Goal: Use online tool/utility

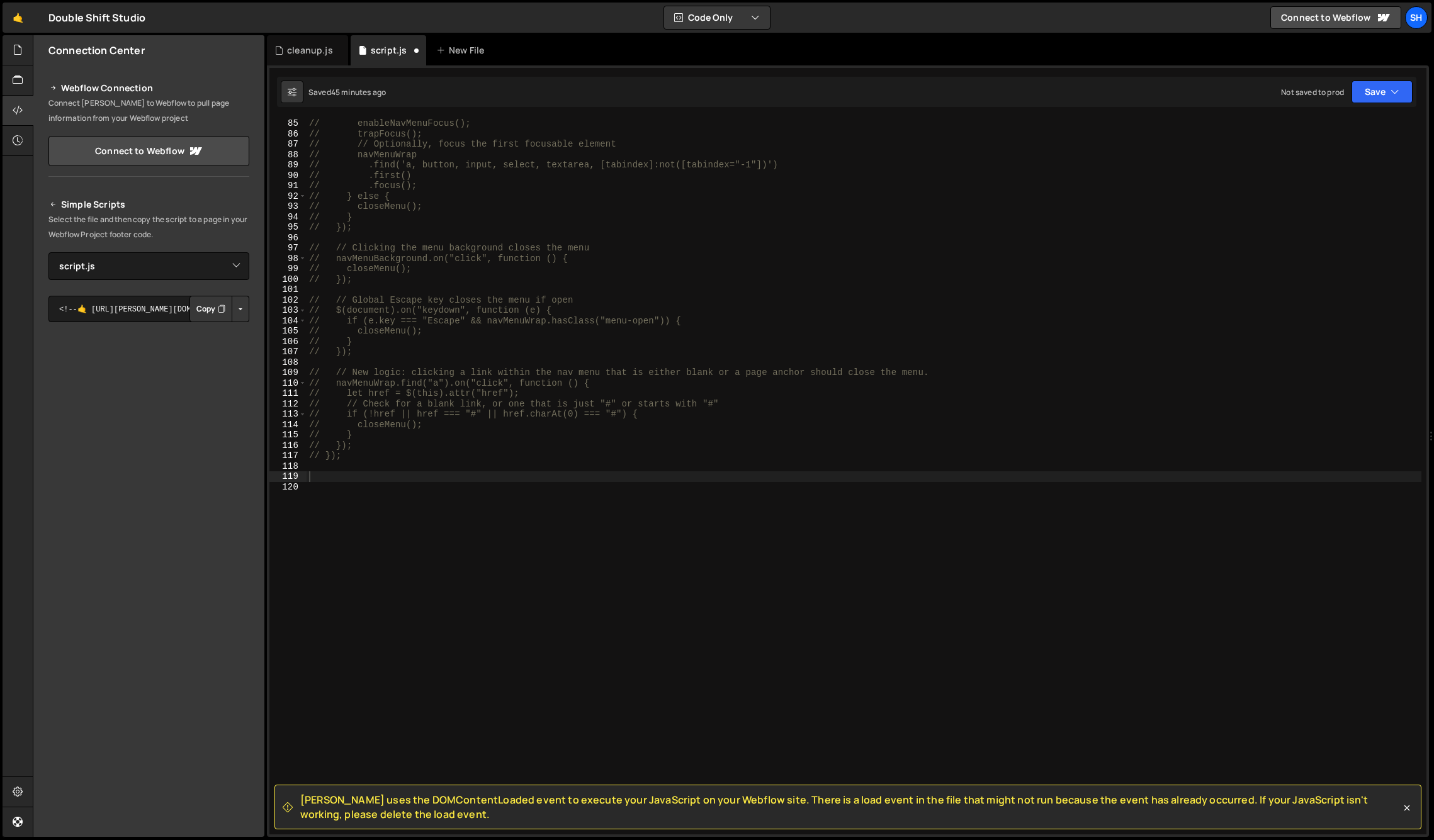
select select "45920"
click at [352, 478] on div "// enableNavMenuFocus(); // trapFocus(); // // Optionally, focus the first focu…" at bounding box center [864, 486] width 1115 height 737
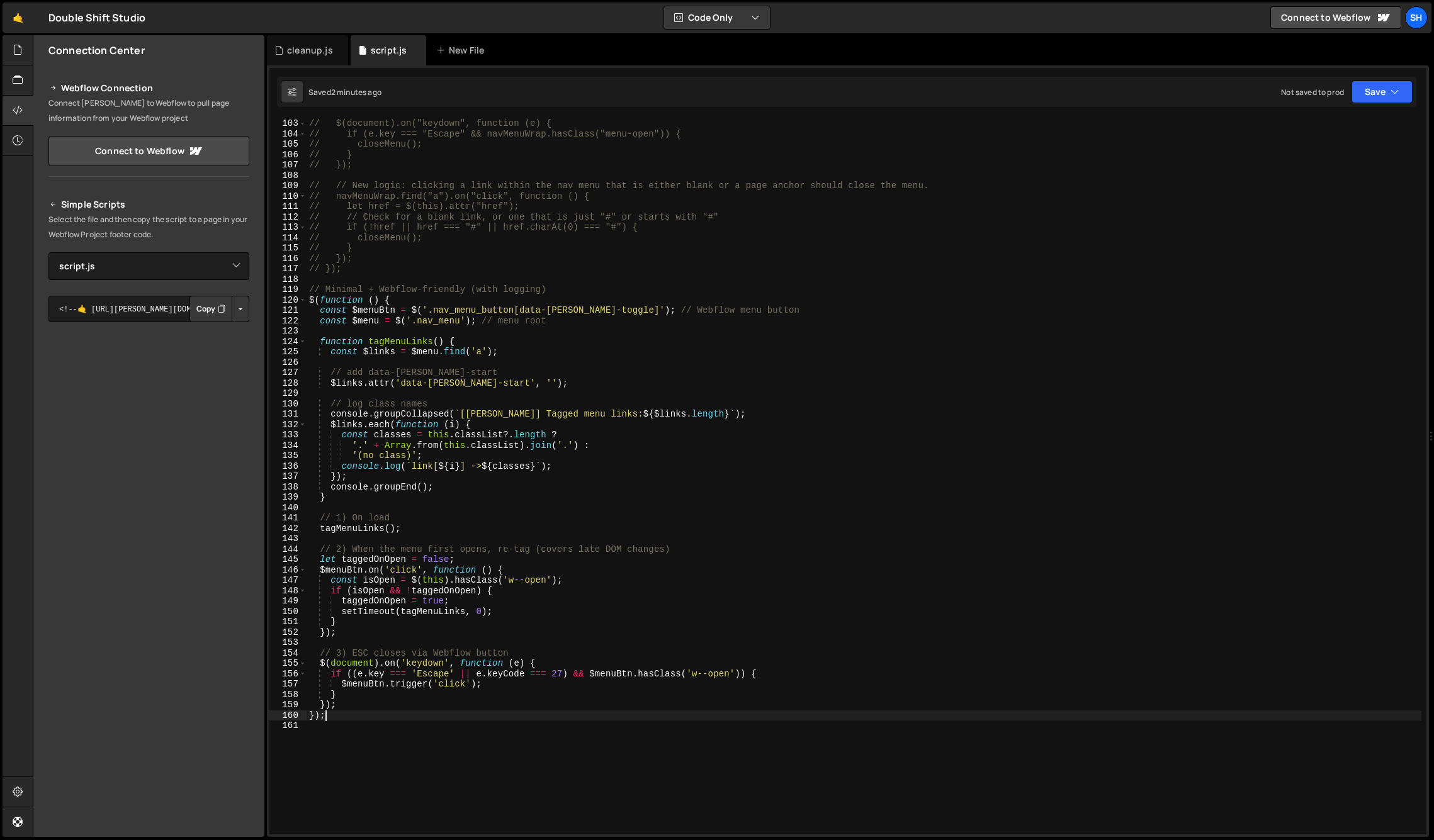
scroll to position [1057, 0]
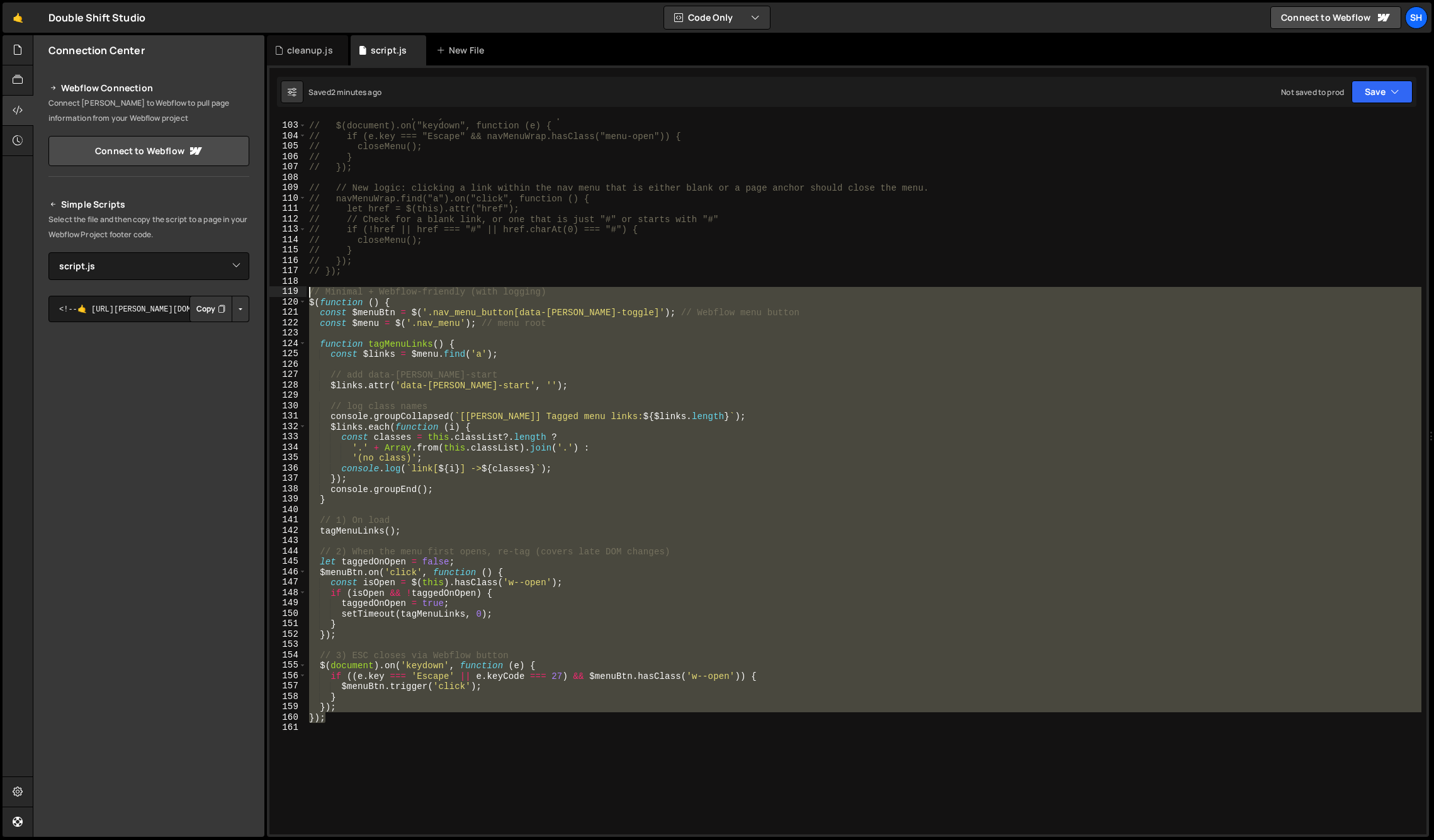
drag, startPoint x: 327, startPoint y: 719, endPoint x: 286, endPoint y: 290, distance: 431.0
click at [286, 290] on div "102 103 104 105 106 107 108 109 110 111 112 113 114 115 116 117 118 119 120 121…" at bounding box center [848, 476] width 1157 height 717
click at [154, 670] on div "Connection Center Webflow Connection Connect [PERSON_NAME] to Webflow to pull p…" at bounding box center [149, 436] width 231 height 802
click at [162, 654] on div "Connection Center Webflow Connection Connect [PERSON_NAME] to Webflow to pull p…" at bounding box center [149, 436] width 231 height 802
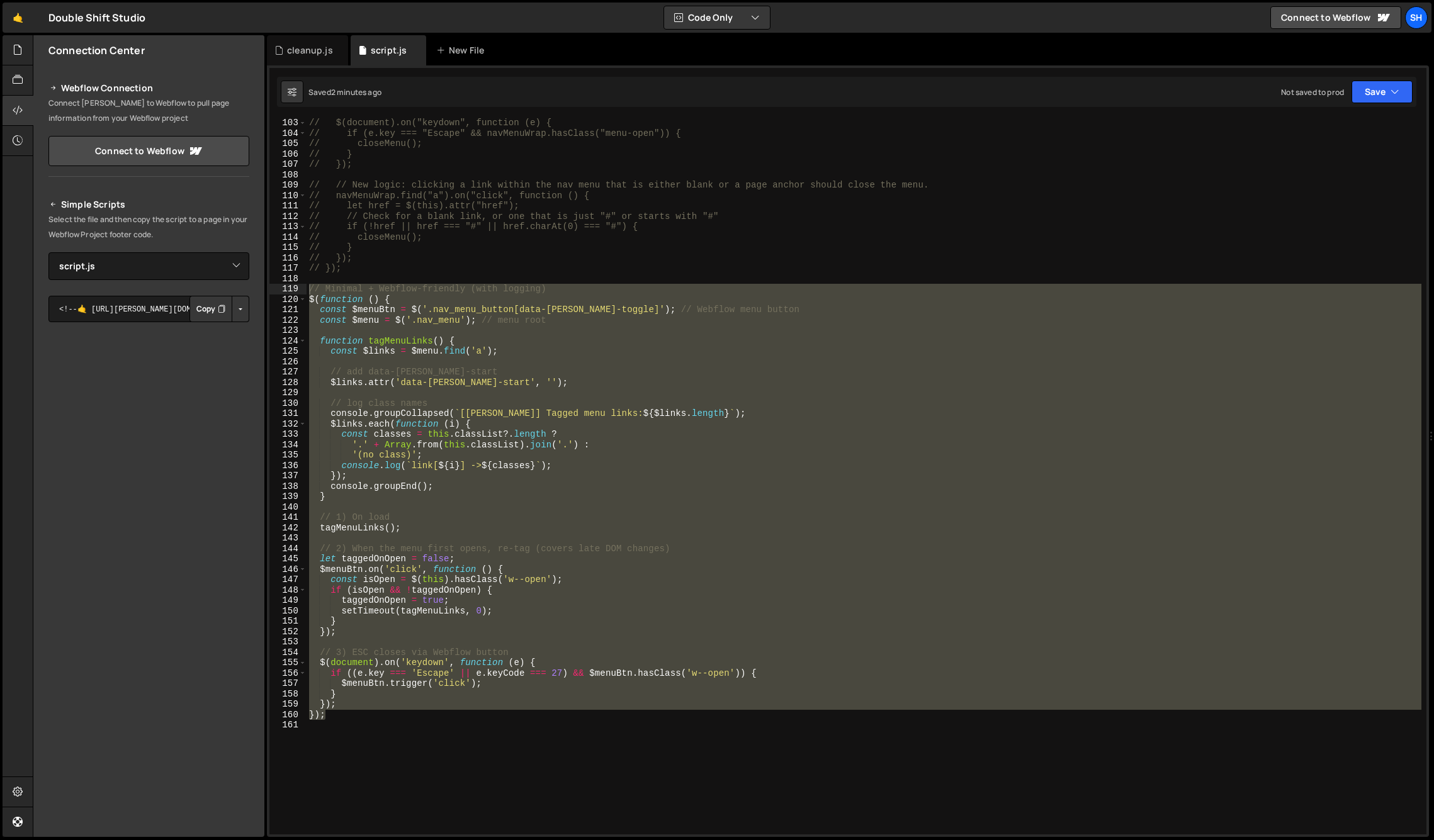
click at [336, 717] on div "// $(document).on("keydown", function (e) { // if (e.key === "Escape" && navMen…" at bounding box center [864, 476] width 1115 height 717
drag, startPoint x: 342, startPoint y: 717, endPoint x: 293, endPoint y: 285, distance: 434.8
click at [293, 285] on div "}); 103 104 105 106 107 108 109 110 111 112 113 114 115 116 117 118 119 120 121…" at bounding box center [848, 476] width 1157 height 717
type textarea "// Minimal + Webflow-friendly (with logging) $(function () {"
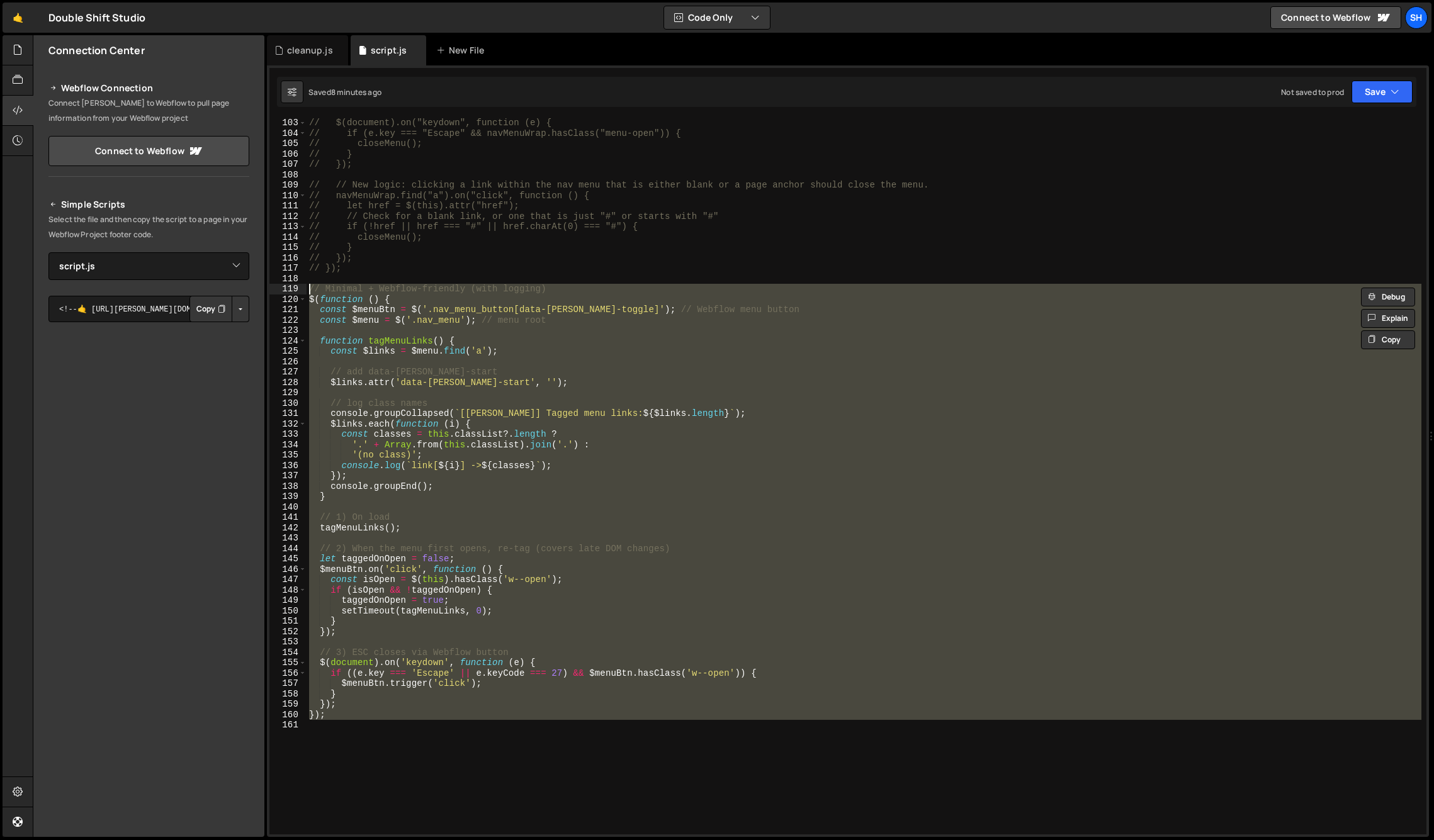
paste textarea
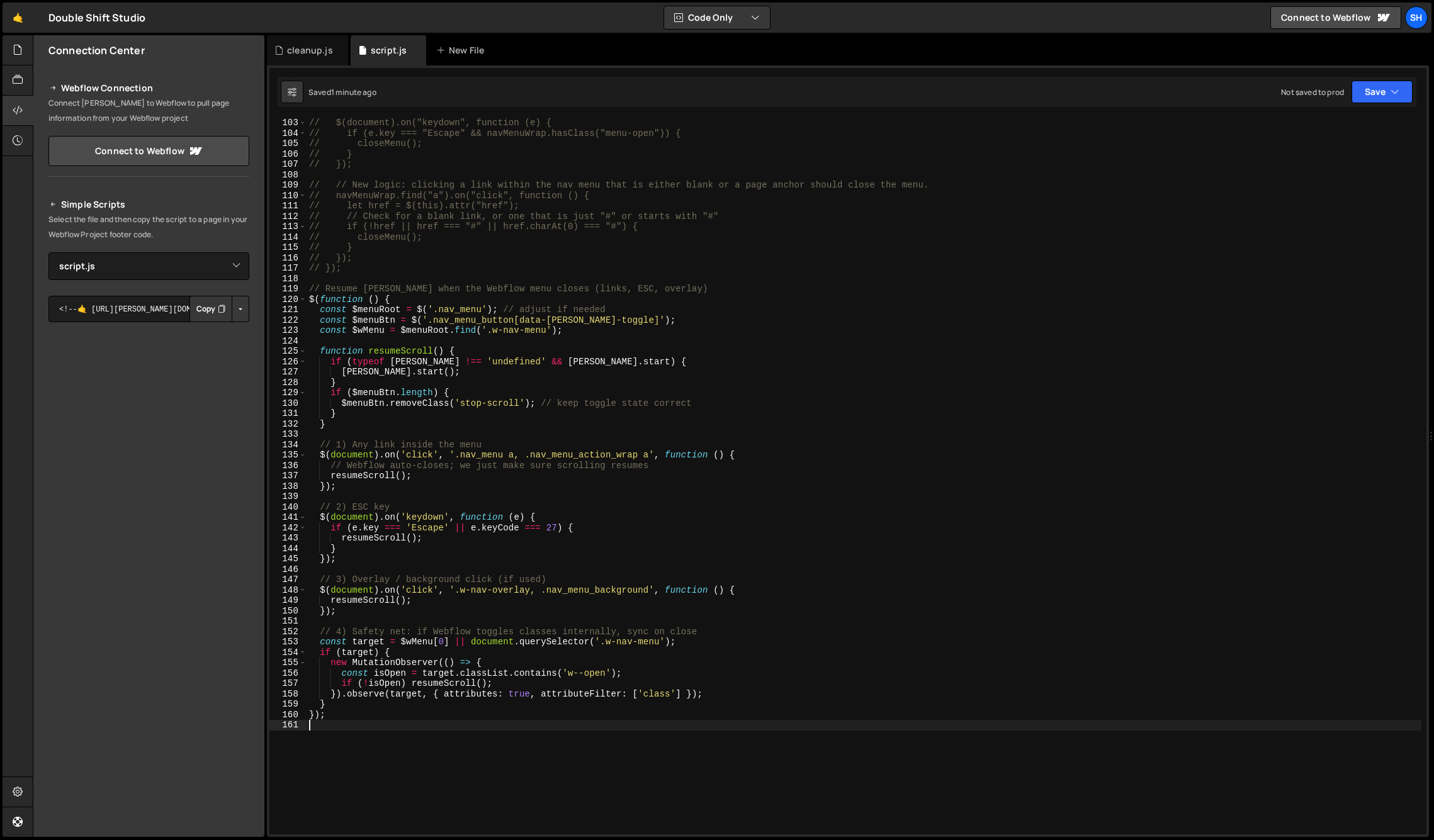
drag, startPoint x: 151, startPoint y: 632, endPoint x: 138, endPoint y: 619, distance: 18.4
click at [150, 631] on div "Connection Center Webflow Connection Connect [PERSON_NAME] to Webflow to pull p…" at bounding box center [149, 436] width 231 height 802
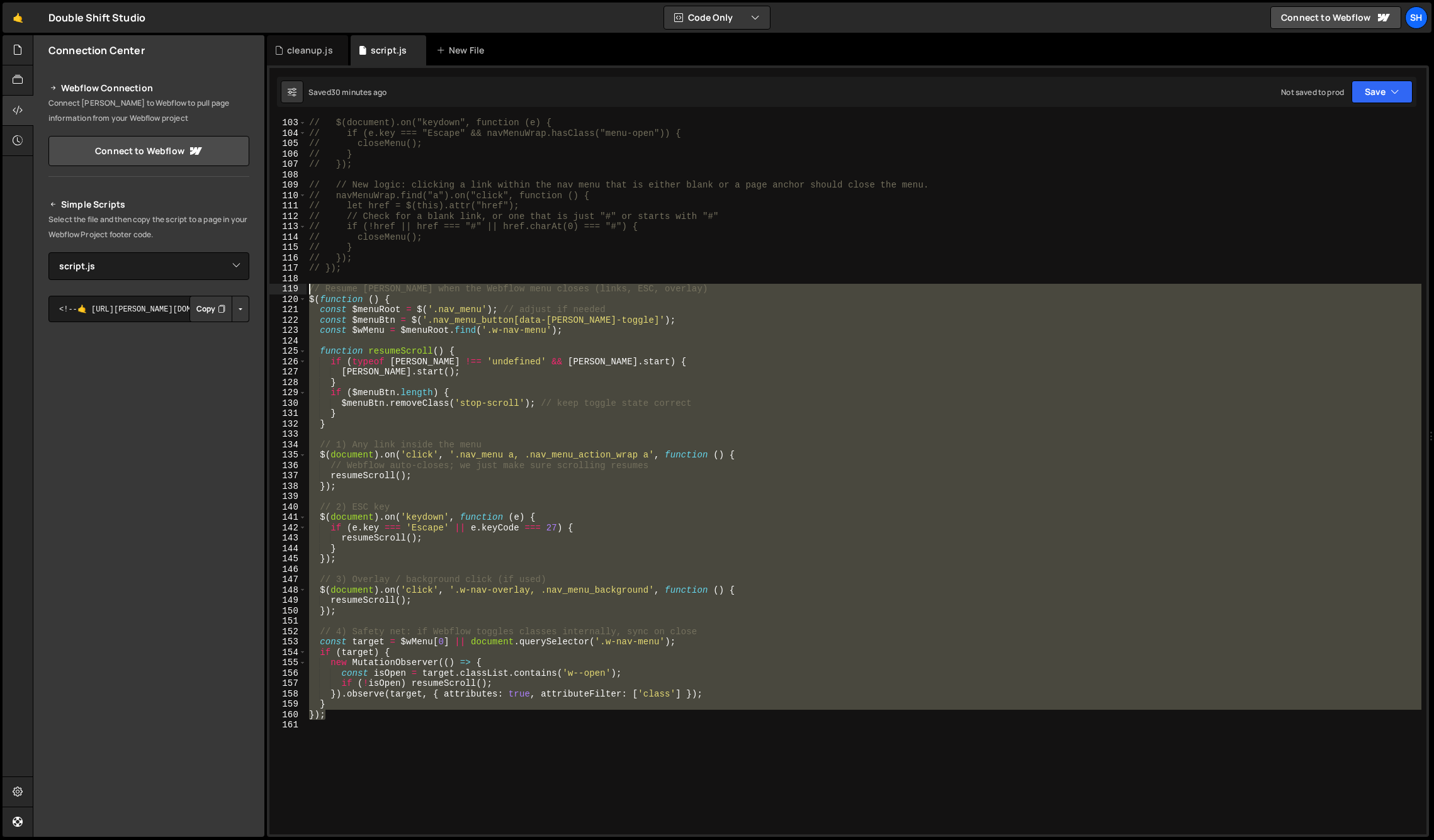
drag, startPoint x: 332, startPoint y: 714, endPoint x: 295, endPoint y: 290, distance: 425.6
click at [295, 290] on div "}); 103 104 105 106 107 108 109 110 111 112 113 114 115 116 117 118 119 120 121…" at bounding box center [848, 476] width 1157 height 717
type textarea "// Resume [PERSON_NAME] when the Webflow menu closes (links, ESC, overlay) $(fu…"
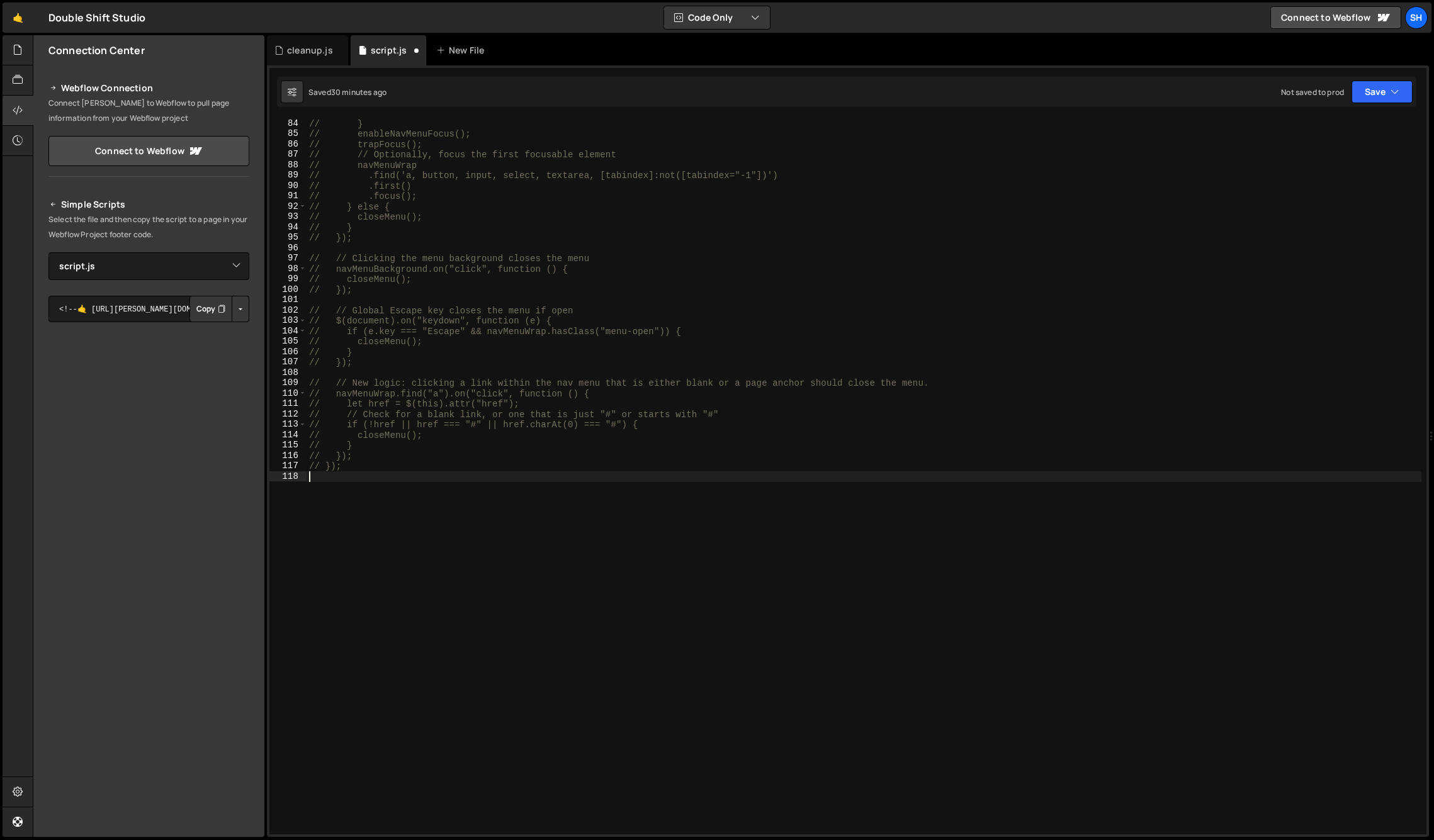
scroll to position [862, 0]
drag, startPoint x: 159, startPoint y: 747, endPoint x: 164, endPoint y: 740, distance: 8.6
click at [160, 745] on div "Connection Center Webflow Connection Connect [PERSON_NAME] to Webflow to pull p…" at bounding box center [149, 436] width 231 height 802
